Goal: Transaction & Acquisition: Purchase product/service

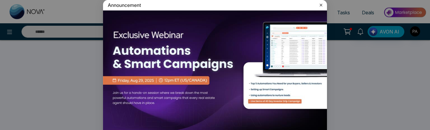
select select "*"
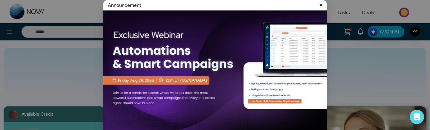
click at [321, 5] on icon at bounding box center [321, 5] width 3 height 3
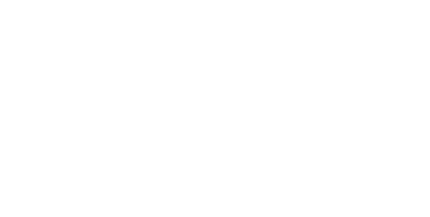
select select "*"
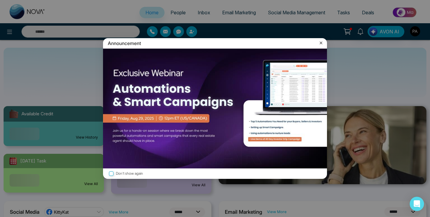
click at [13, 31] on div "Announcement Don't show again" at bounding box center [215, 108] width 430 height 217
click at [320, 45] on icon at bounding box center [321, 43] width 6 height 6
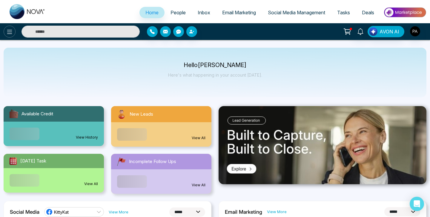
click at [13, 36] on button at bounding box center [10, 32] width 12 height 12
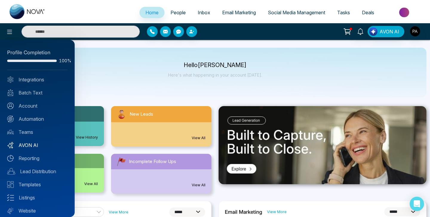
click at [30, 143] on link "AVON AI" at bounding box center [37, 145] width 60 height 7
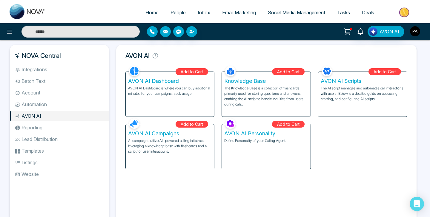
click at [414, 29] on img "button" at bounding box center [415, 31] width 10 height 10
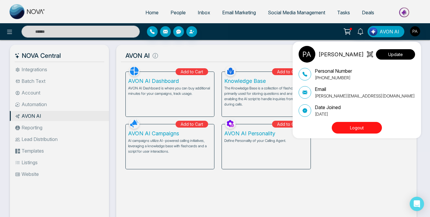
click at [396, 58] on button "Update" at bounding box center [395, 54] width 39 height 10
select select "***"
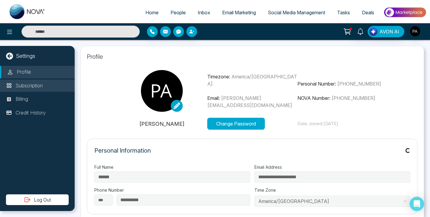
click at [40, 86] on p "Subscription" at bounding box center [29, 86] width 27 height 8
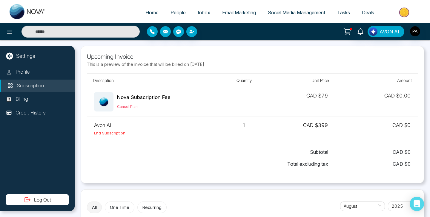
click at [14, 36] on div at bounding box center [71, 32] width 143 height 12
click at [10, 34] on icon at bounding box center [9, 31] width 7 height 7
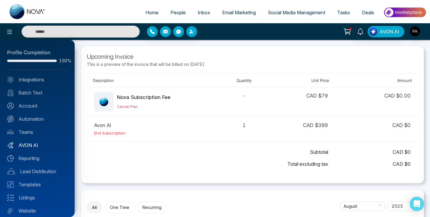
click at [29, 142] on link "AVON AI" at bounding box center [37, 145] width 60 height 7
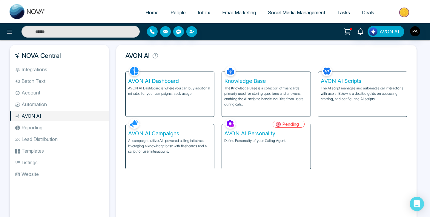
click at [167, 98] on div "AVON AI Dashboard AVON AI Dashboard is where you can buy additional minutes for…" at bounding box center [170, 94] width 89 height 45
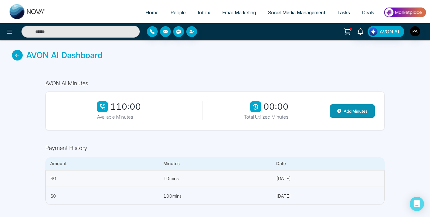
click at [360, 112] on button "Add Minutes" at bounding box center [352, 111] width 45 height 13
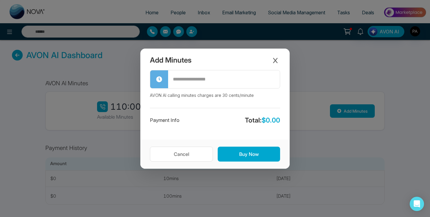
click at [196, 82] on input "text" at bounding box center [224, 79] width 112 height 17
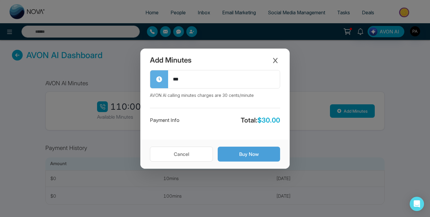
type input "***"
click at [257, 157] on button "Buy Now" at bounding box center [249, 154] width 62 height 15
